Goal: Task Accomplishment & Management: Manage account settings

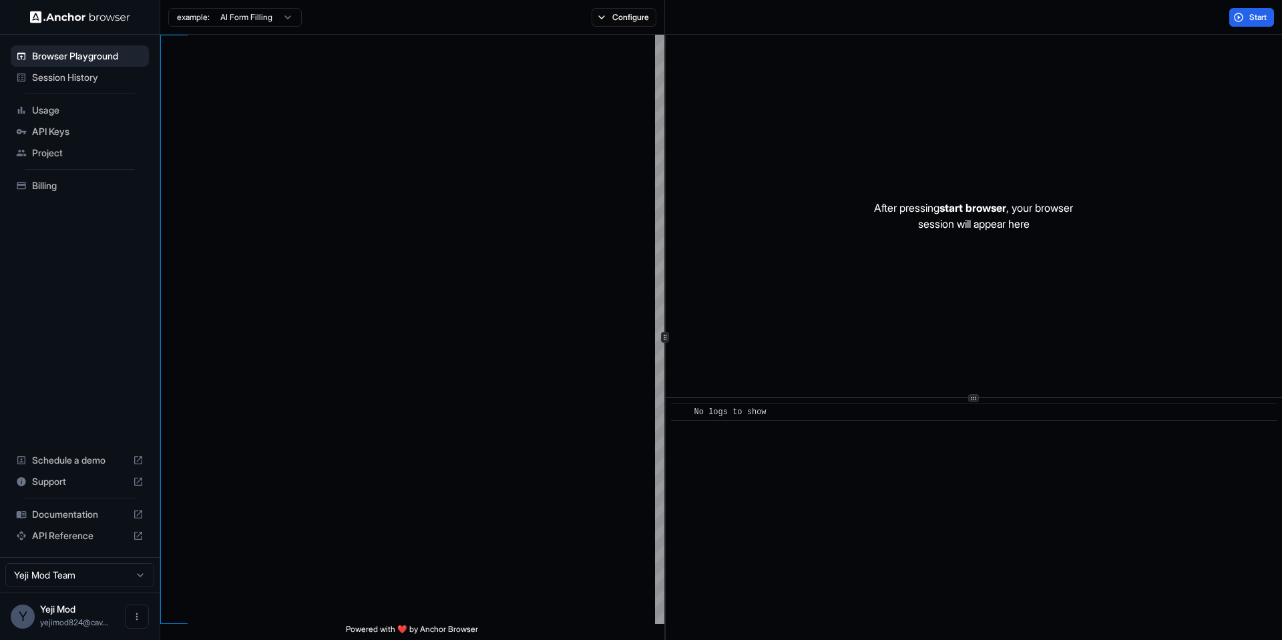
scroll to position [120, 0]
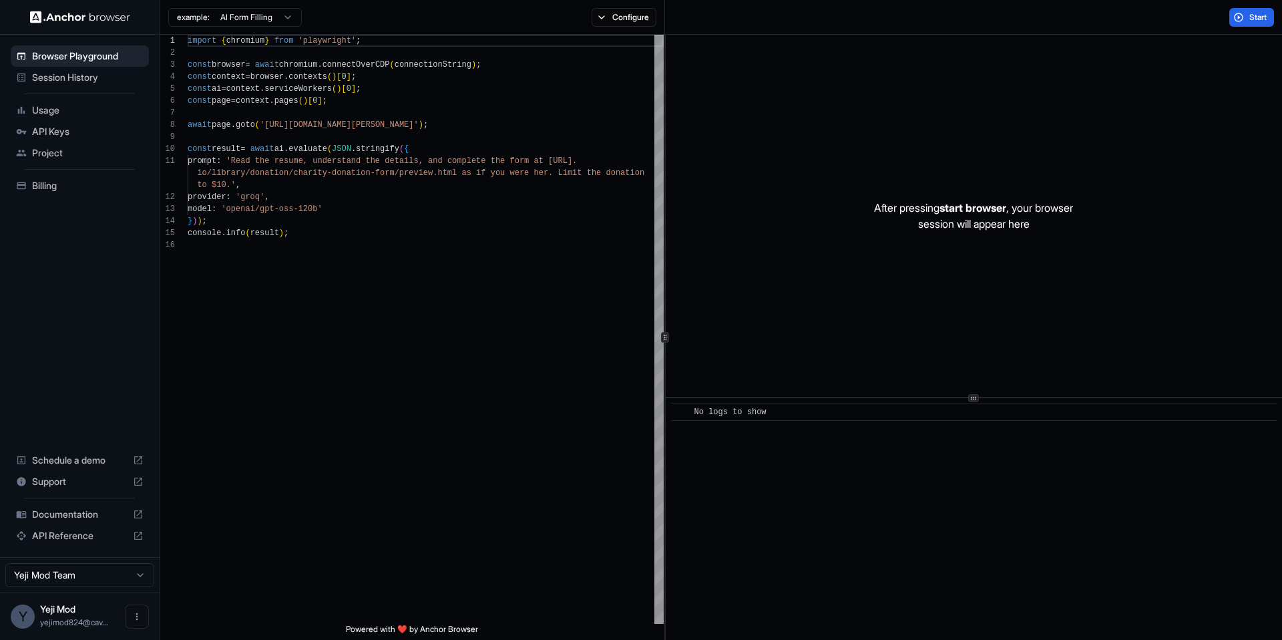
click at [106, 84] on div "Session History" at bounding box center [80, 77] width 138 height 21
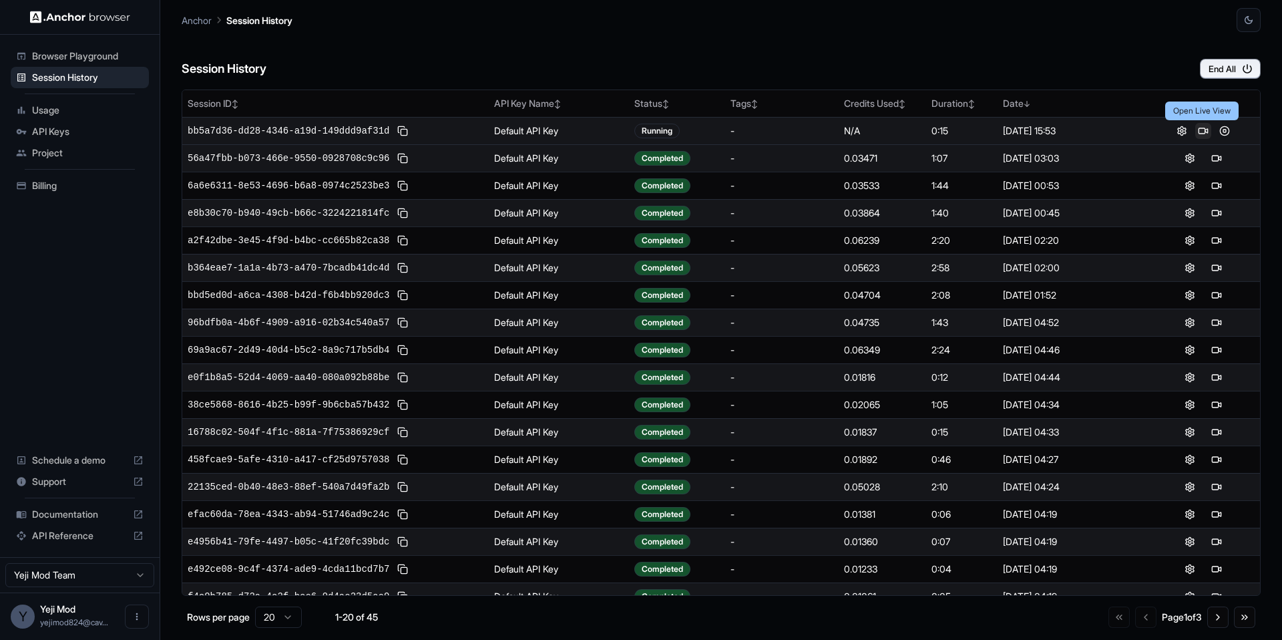
click at [1202, 126] on button at bounding box center [1203, 131] width 16 height 16
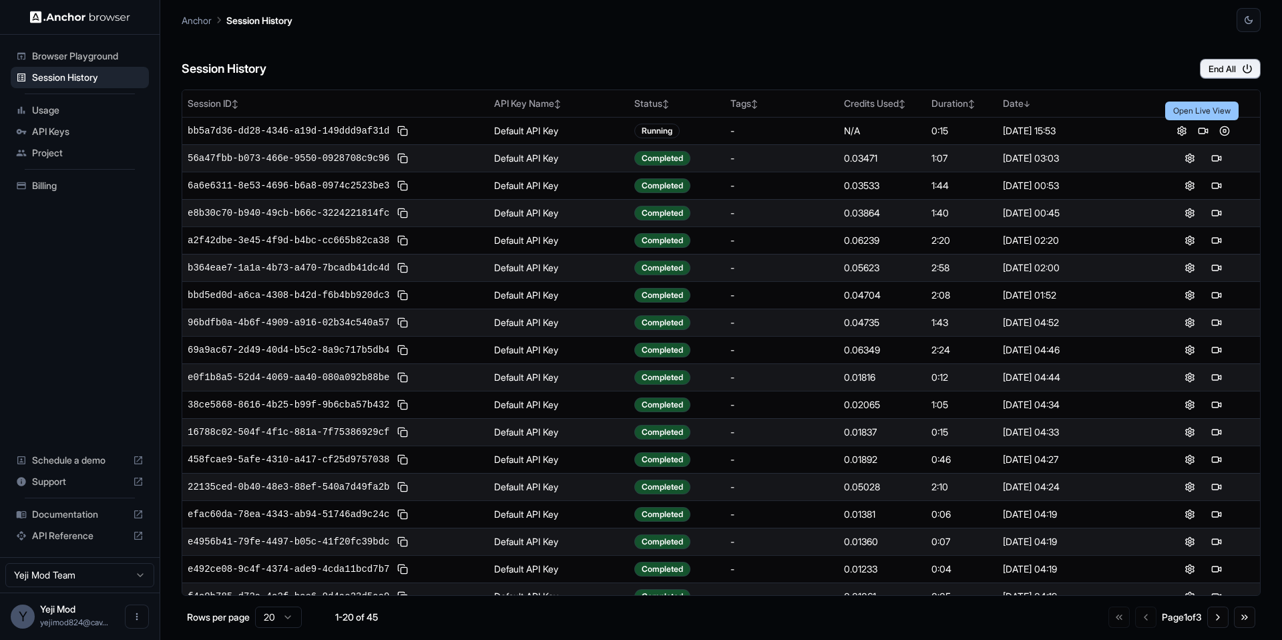
drag, startPoint x: 1140, startPoint y: 70, endPoint x: 1159, endPoint y: 81, distance: 21.5
click at [1141, 70] on div "Session History End All" at bounding box center [721, 55] width 1079 height 47
click at [1243, 71] on icon "button" at bounding box center [1247, 69] width 12 height 12
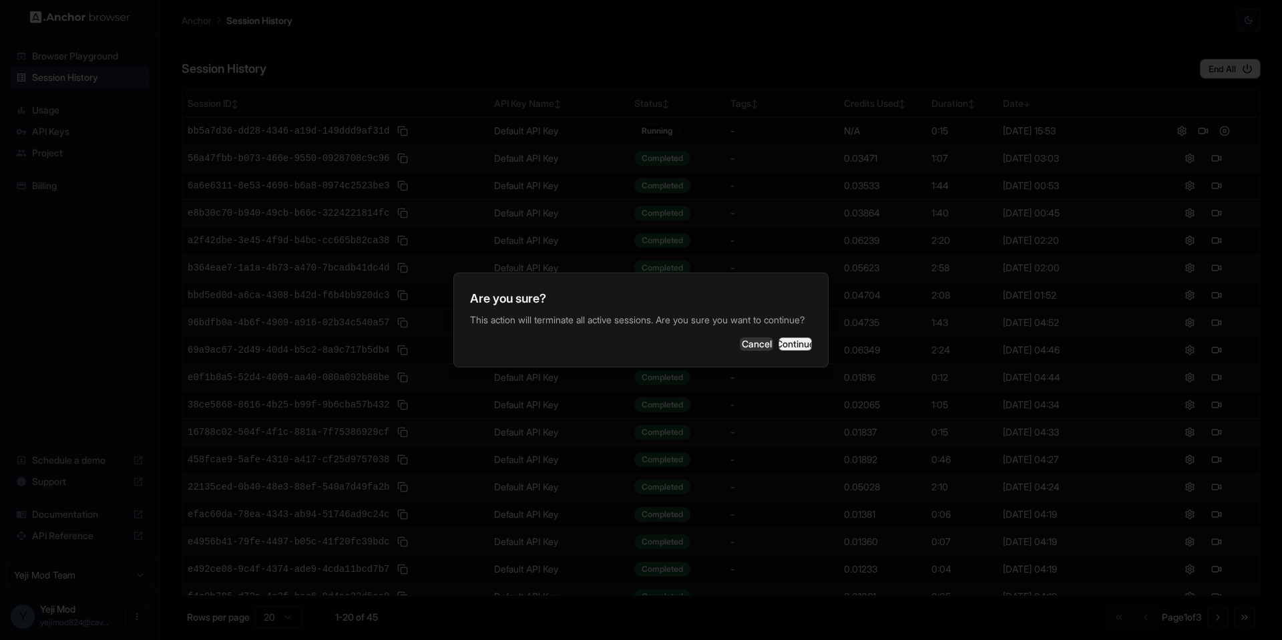
click at [807, 351] on button "Continue" at bounding box center [795, 343] width 33 height 13
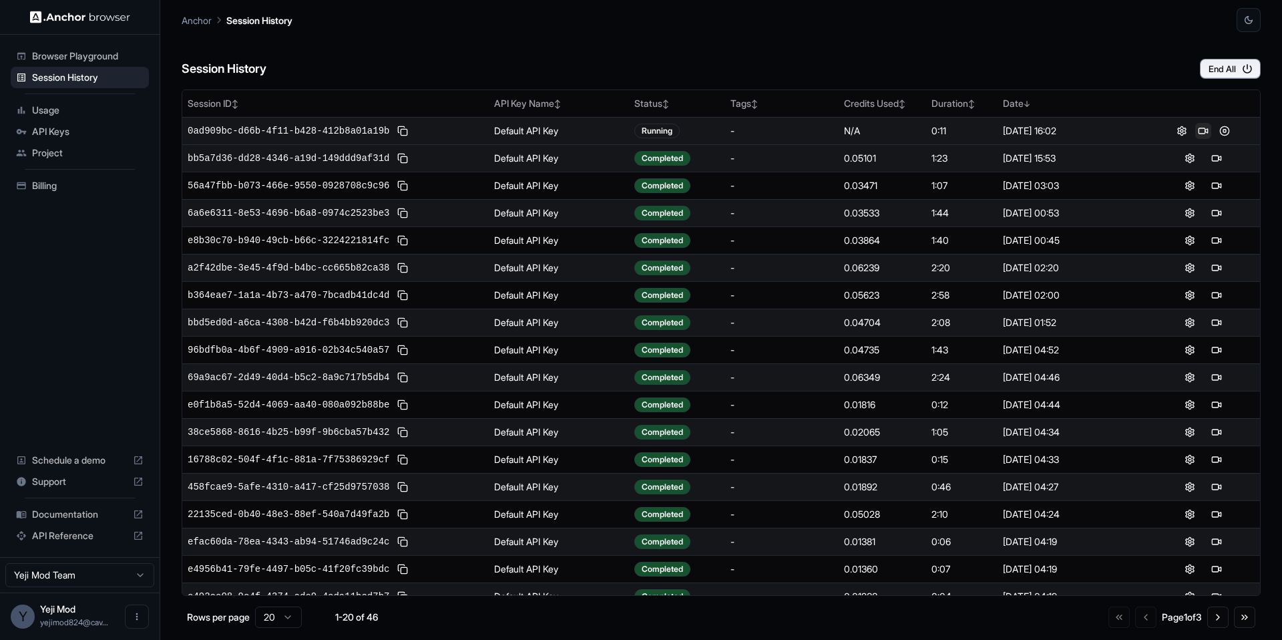
click at [1201, 130] on button at bounding box center [1203, 131] width 16 height 16
